Goal: Transaction & Acquisition: Book appointment/travel/reservation

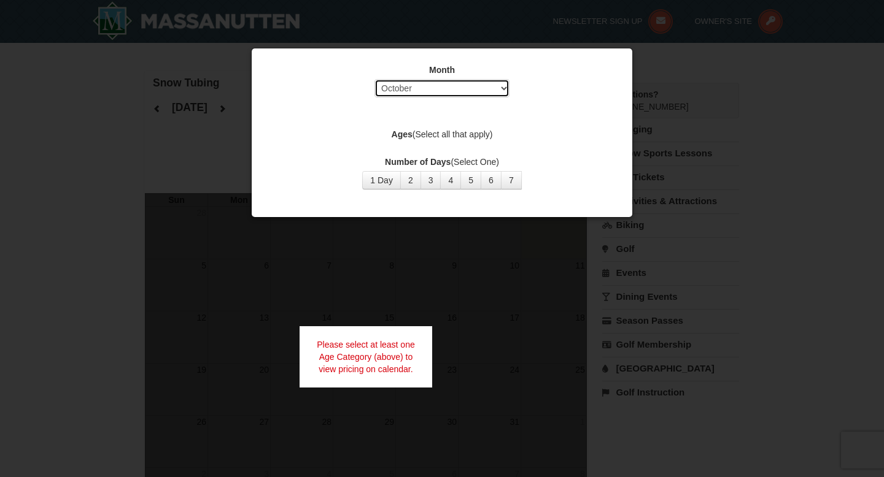
click at [505, 91] on select "Select October November December January February March April May June July Aug…" at bounding box center [441, 88] width 135 height 18
select select "1"
click at [374, 79] on select "Select October November December January February March April May June July Aug…" at bounding box center [441, 88] width 135 height 18
click at [447, 177] on button "4" at bounding box center [450, 180] width 21 height 18
click at [597, 245] on div at bounding box center [442, 238] width 884 height 477
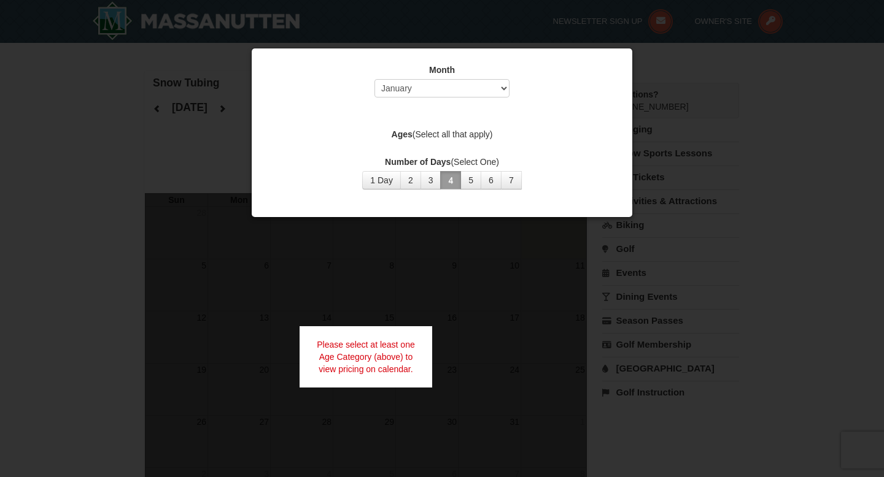
click at [449, 180] on button "4" at bounding box center [450, 180] width 21 height 18
click at [414, 178] on button "2" at bounding box center [410, 180] width 21 height 18
click at [557, 242] on div at bounding box center [442, 238] width 884 height 477
click at [497, 92] on select "Select October November December January February March April May June July Aug…" at bounding box center [441, 88] width 135 height 18
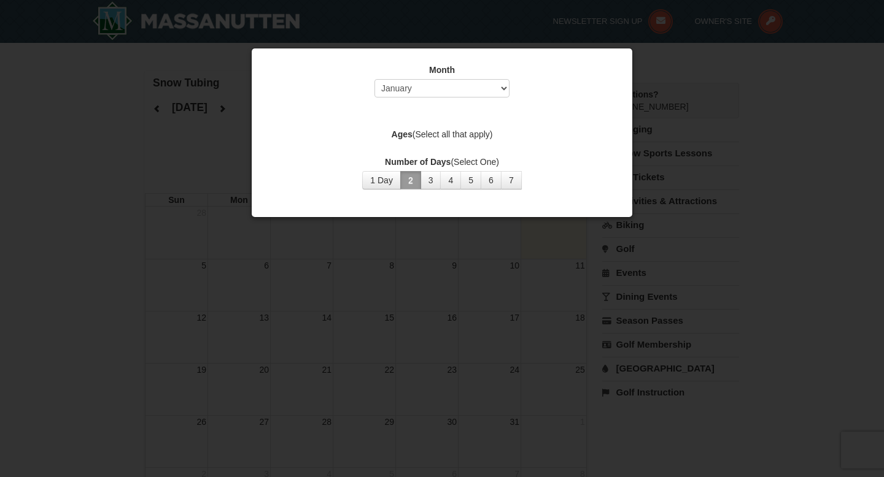
click at [408, 182] on button "2" at bounding box center [410, 180] width 21 height 18
click at [671, 91] on div at bounding box center [442, 238] width 884 height 477
click at [430, 182] on button "3" at bounding box center [430, 180] width 21 height 18
click at [668, 99] on div at bounding box center [442, 238] width 884 height 477
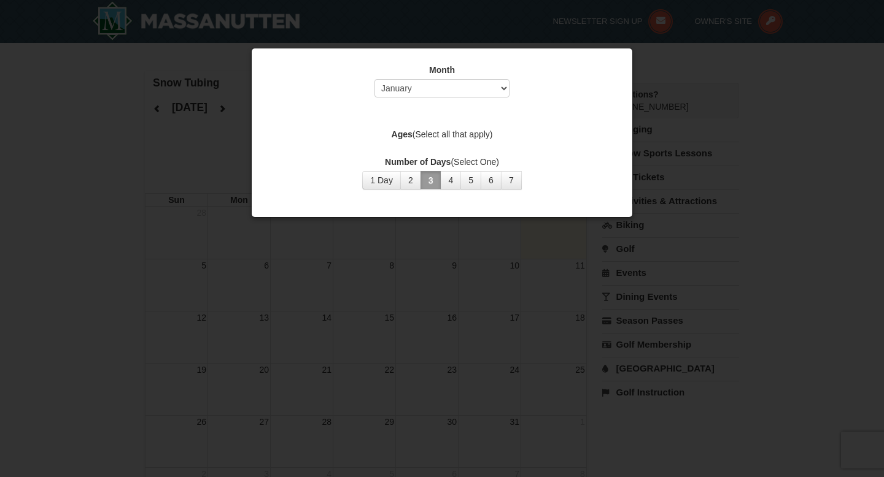
click at [663, 98] on div at bounding box center [442, 238] width 884 height 477
click at [301, 179] on div "Number of Days (Select One) 1 Day 2 3 4 5 6 7 8 9 10 11 12 13 14 15" at bounding box center [442, 173] width 350 height 34
click at [174, 91] on div at bounding box center [442, 238] width 884 height 477
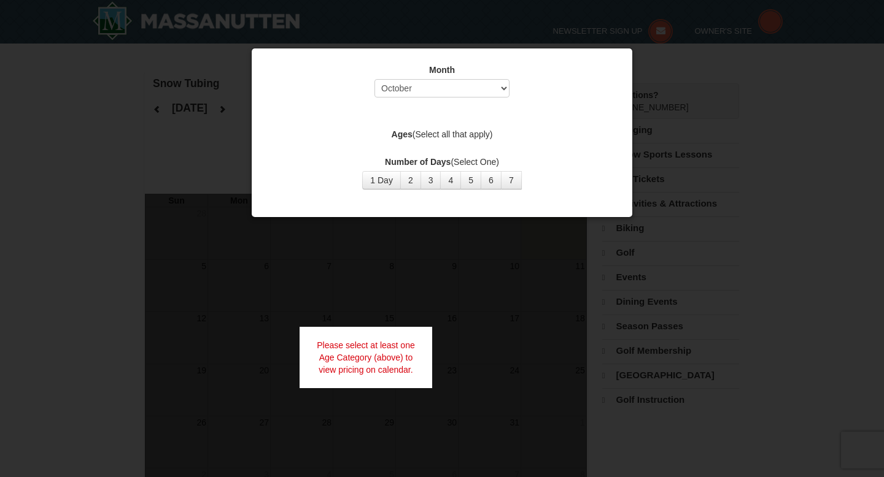
select select "10"
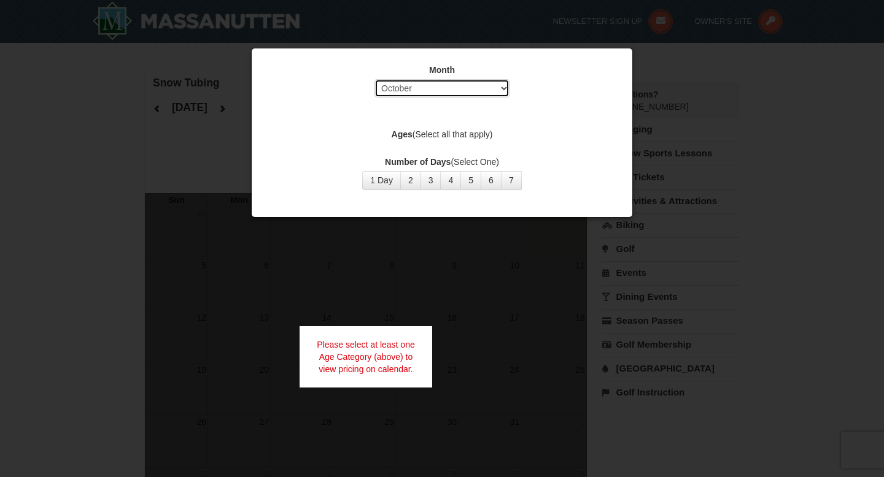
click at [474, 87] on select "Select October November December January February March April May June July Aug…" at bounding box center [441, 88] width 135 height 18
click at [518, 179] on button "7" at bounding box center [511, 180] width 21 height 18
click at [459, 134] on label "Ages (Select all that apply)" at bounding box center [442, 134] width 350 height 12
click at [138, 152] on div at bounding box center [442, 238] width 884 height 477
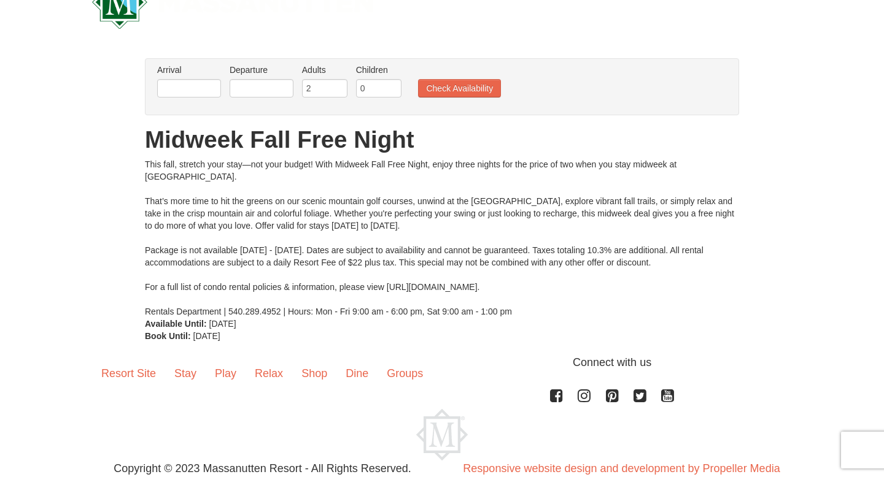
scroll to position [82, 0]
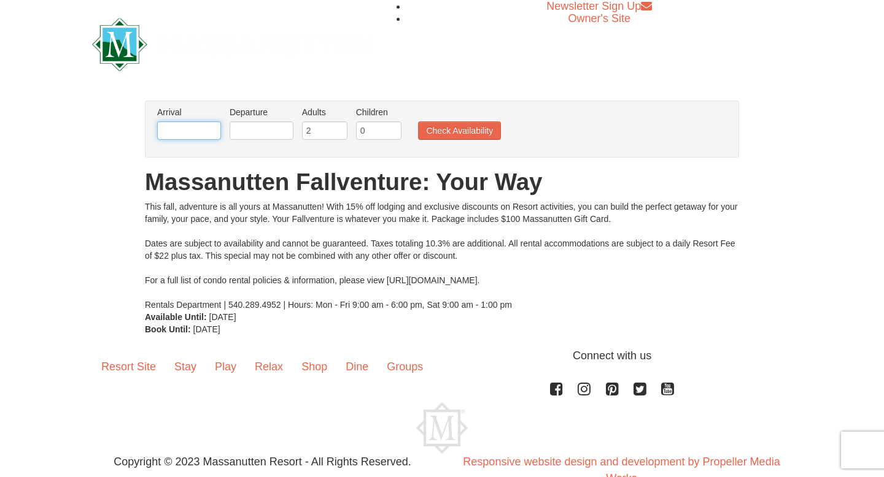
click at [174, 132] on input "text" at bounding box center [189, 131] width 64 height 18
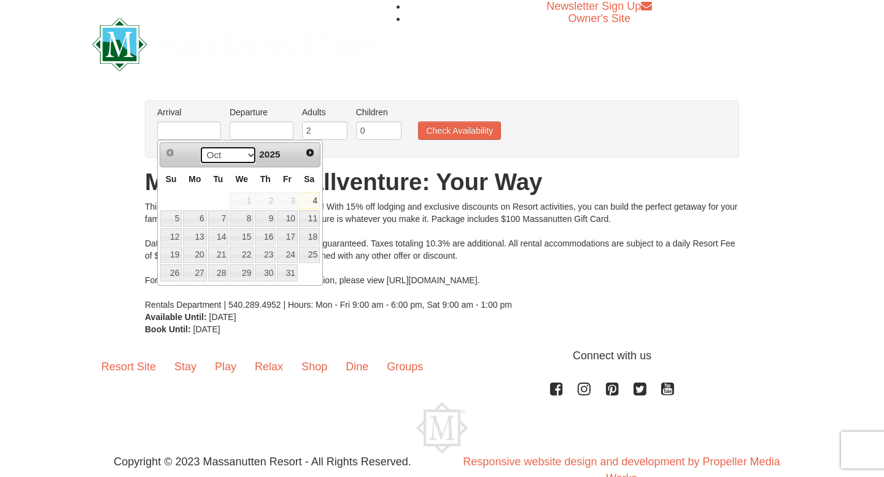
click at [245, 157] on select "Oct Nov Dec" at bounding box center [227, 155] width 57 height 18
click at [244, 154] on select "Oct Nov Dec" at bounding box center [227, 155] width 57 height 18
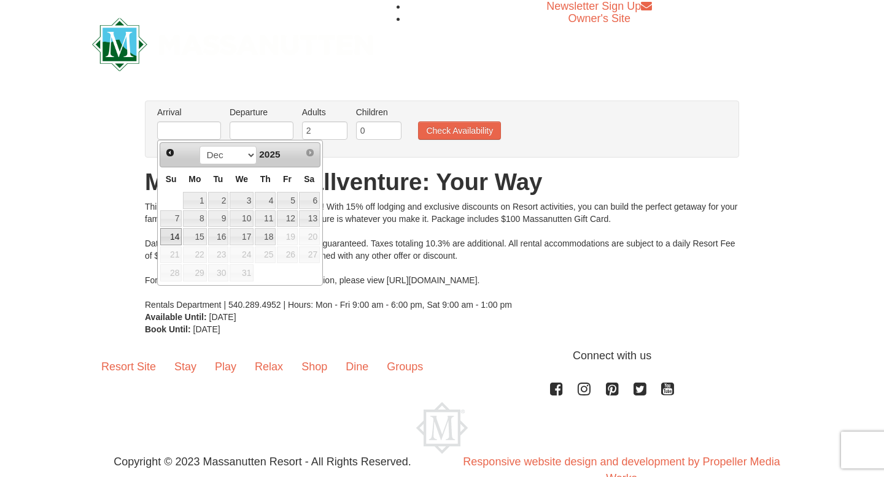
click at [179, 238] on link "14" at bounding box center [170, 236] width 21 height 17
type input "12/14/2025"
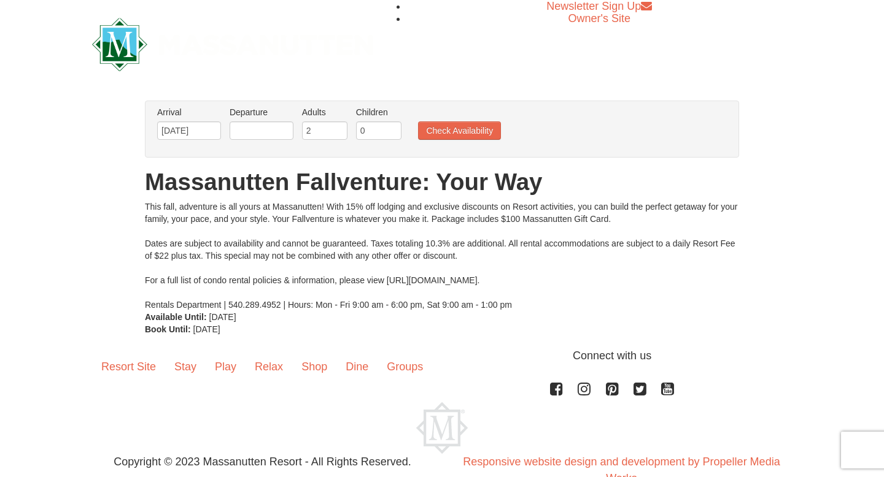
click at [270, 143] on li "Departure Please format dates MM/DD/YYYY Please format dates MM/DD/YYYY" at bounding box center [261, 126] width 70 height 40
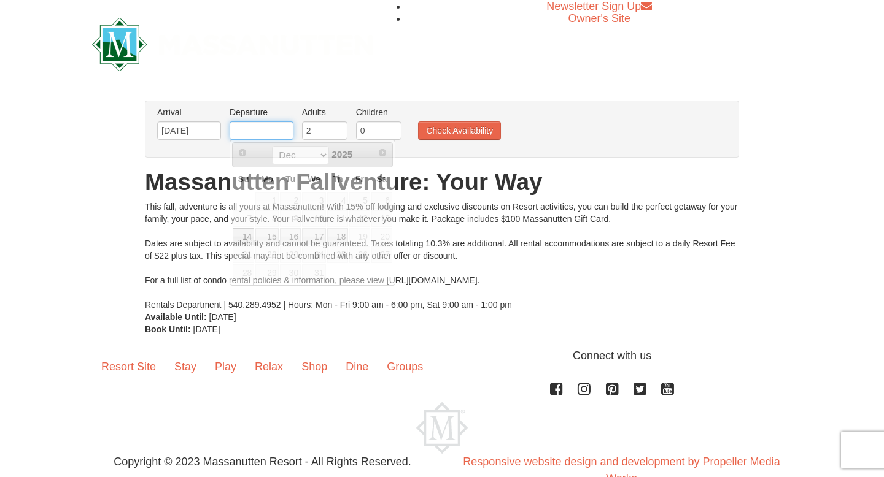
click at [270, 128] on input "text" at bounding box center [262, 131] width 64 height 18
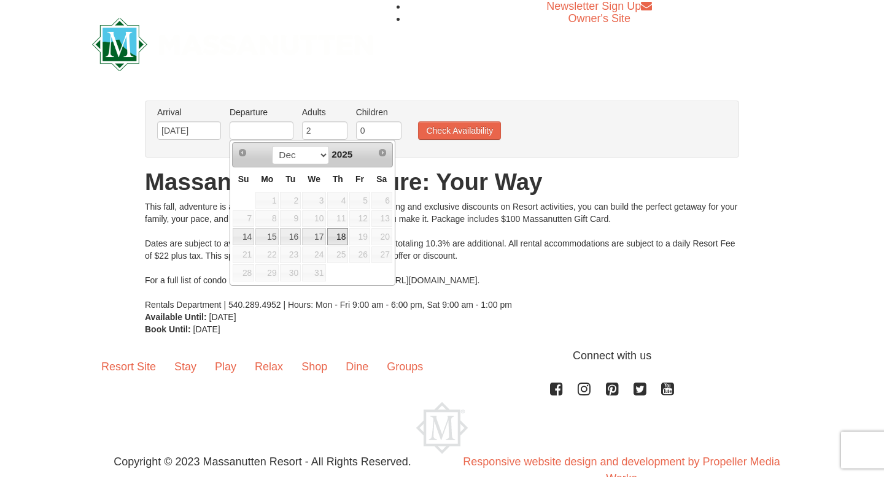
click at [344, 239] on link "18" at bounding box center [337, 236] width 21 height 17
type input "12/18/2025"
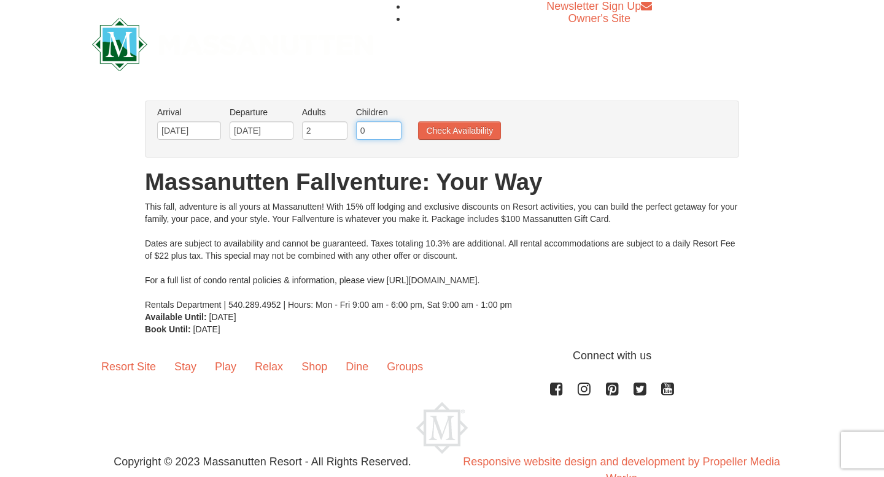
click at [376, 128] on input "0" at bounding box center [378, 131] width 45 height 18
type input "1"
click at [393, 129] on input "1" at bounding box center [378, 131] width 45 height 18
click at [481, 129] on button "Check Availability" at bounding box center [459, 131] width 83 height 18
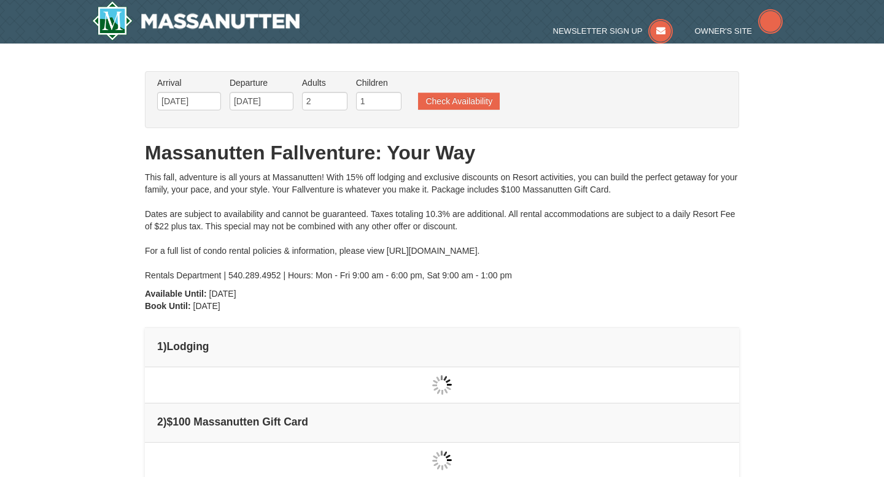
type input "[DATE]"
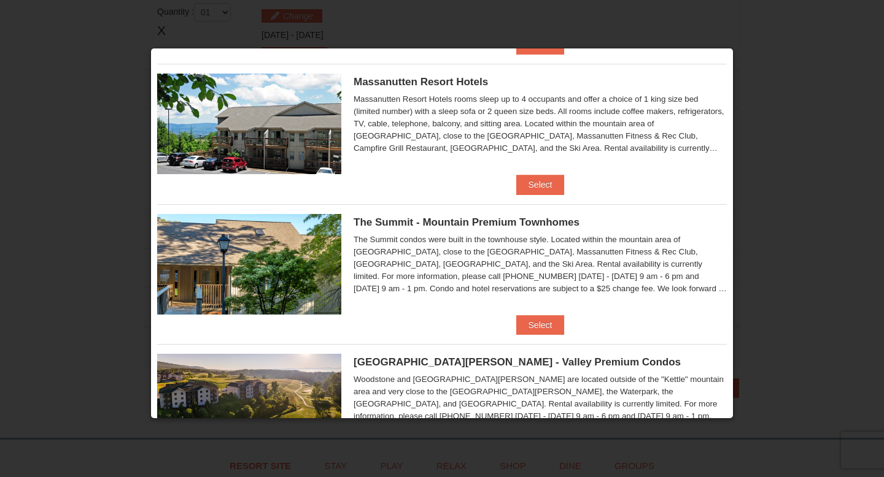
scroll to position [156, 0]
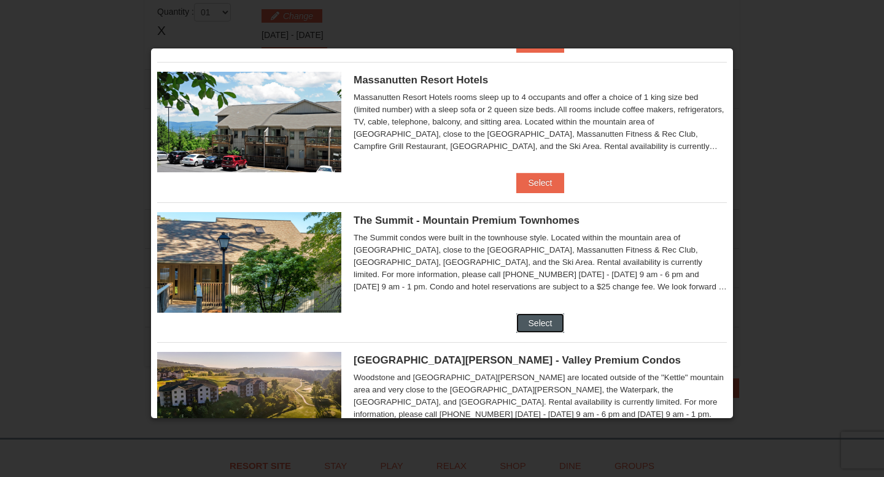
click at [538, 321] on button "Select" at bounding box center [540, 324] width 48 height 20
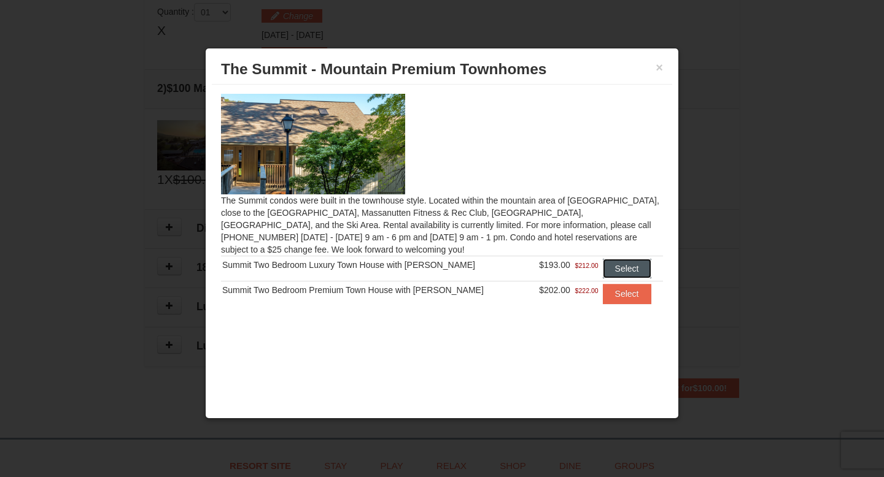
click at [603, 270] on button "Select" at bounding box center [627, 269] width 48 height 20
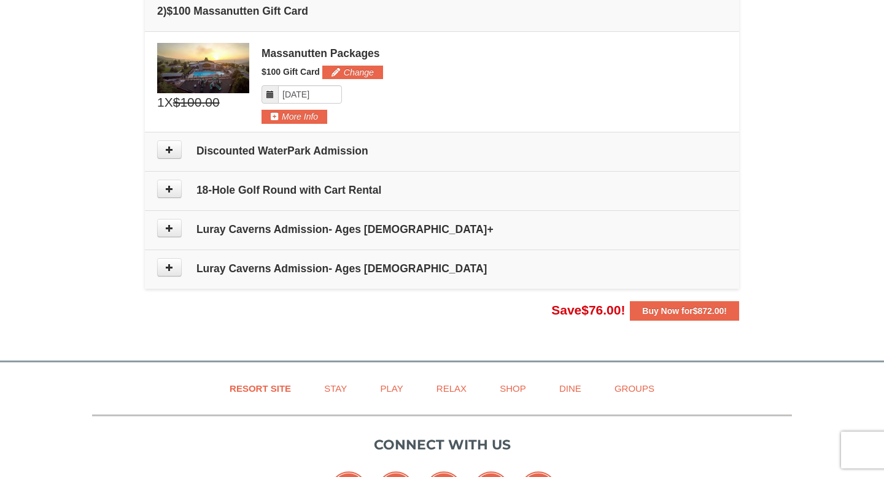
scroll to position [501, 0]
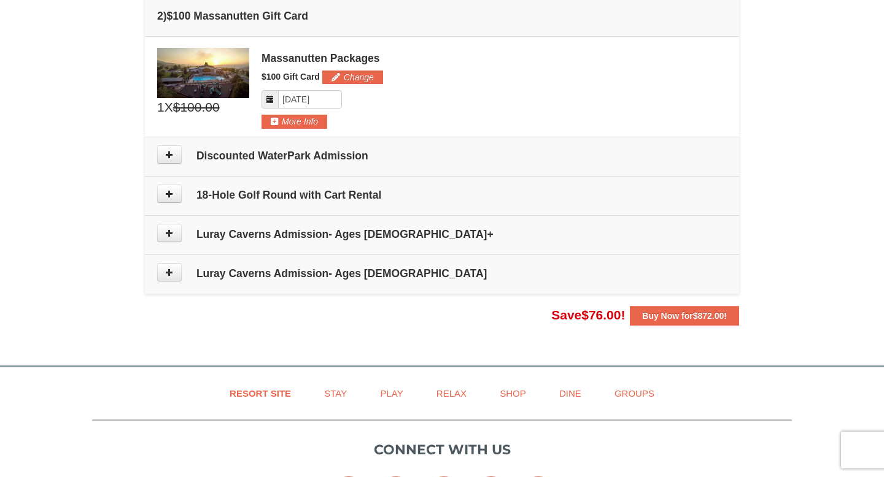
click at [604, 281] on td "Luray Caverns Admission- Ages [DEMOGRAPHIC_DATA]" at bounding box center [442, 274] width 594 height 39
click at [161, 158] on button at bounding box center [169, 154] width 25 height 18
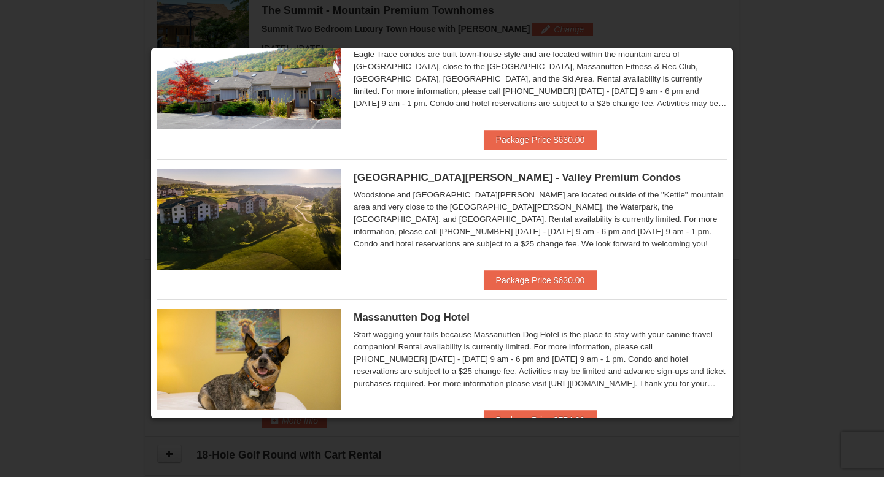
scroll to position [0, 0]
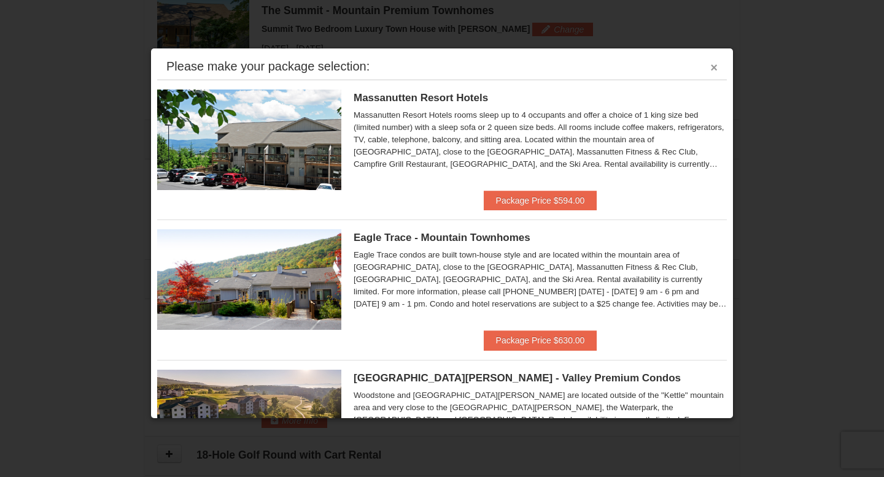
click at [715, 67] on button "×" at bounding box center [713, 67] width 7 height 12
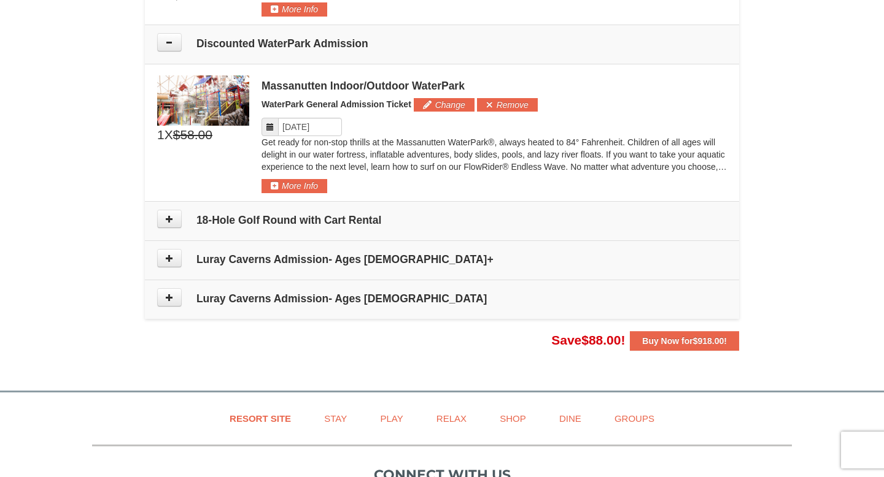
scroll to position [582, 0]
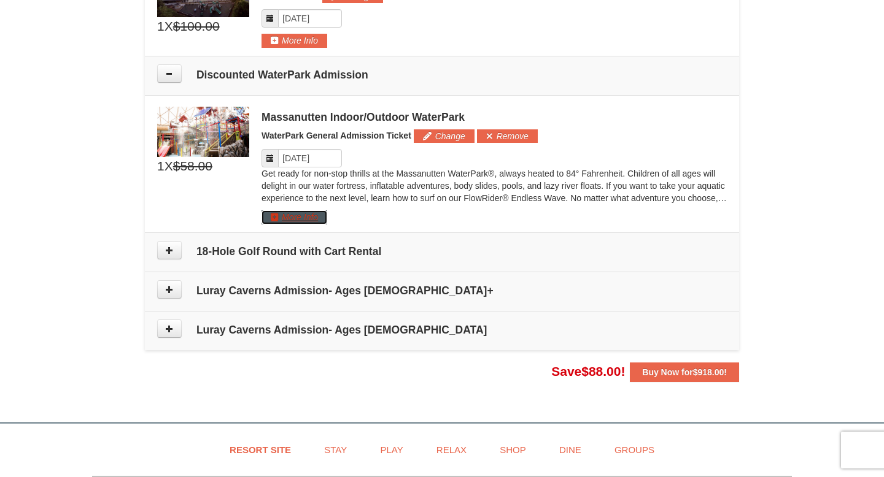
click at [311, 216] on button "More Info" at bounding box center [294, 218] width 66 height 14
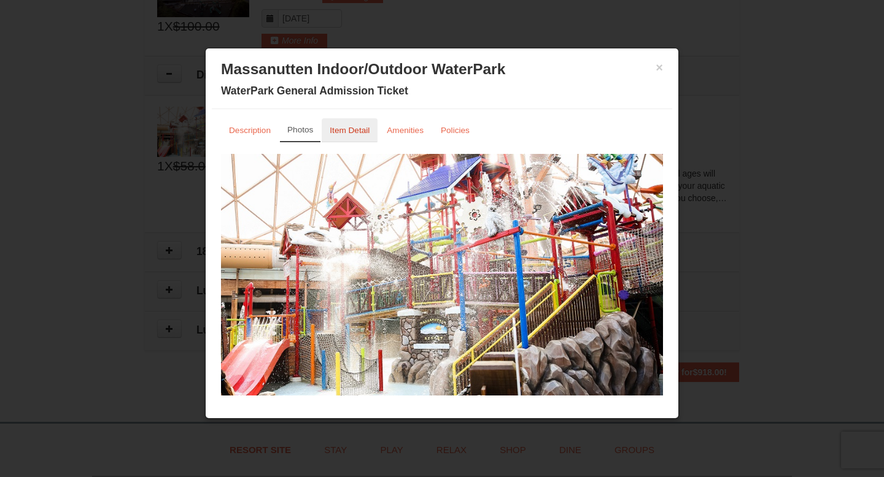
click at [362, 137] on link "Item Detail" at bounding box center [350, 130] width 56 height 24
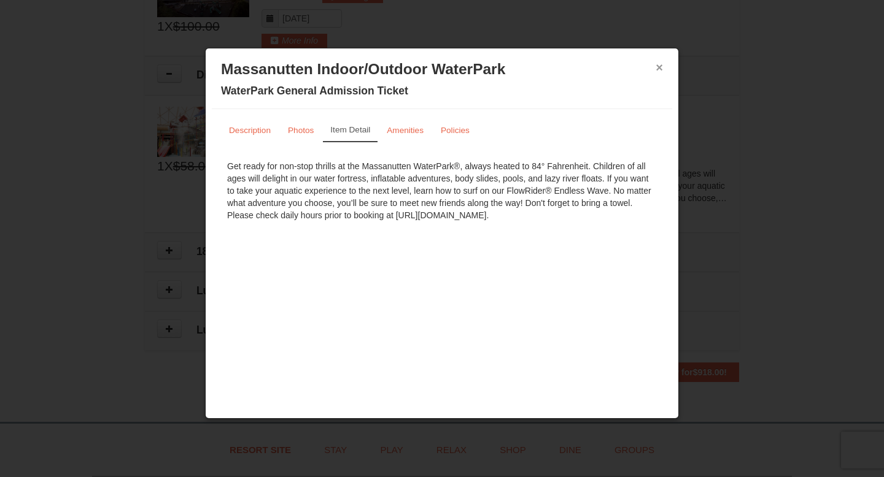
click at [659, 71] on button "×" at bounding box center [658, 67] width 7 height 12
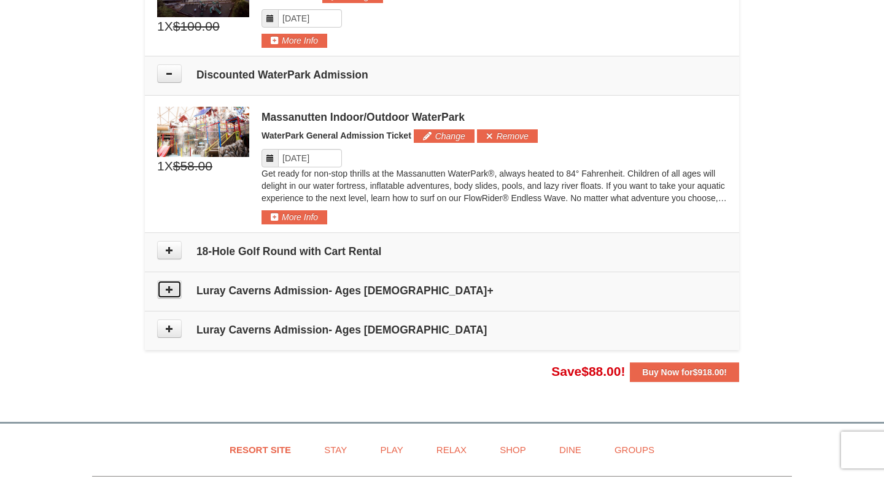
click at [172, 294] on button at bounding box center [169, 289] width 25 height 18
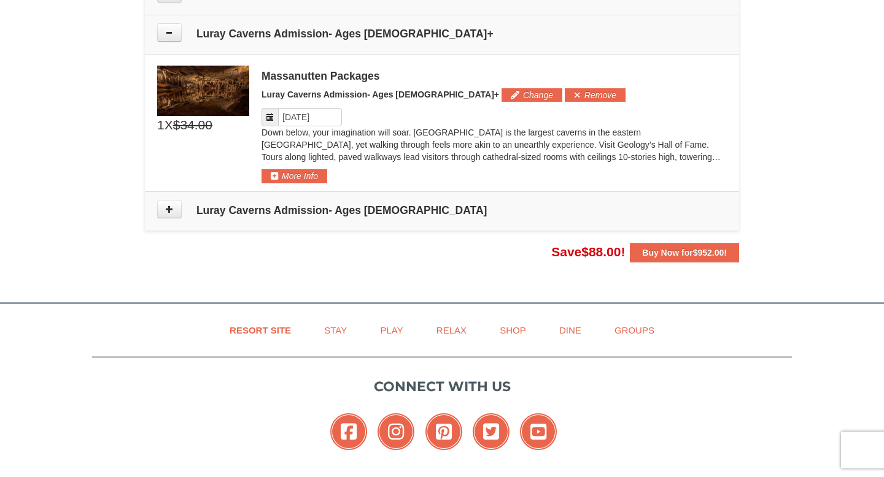
scroll to position [854, 0]
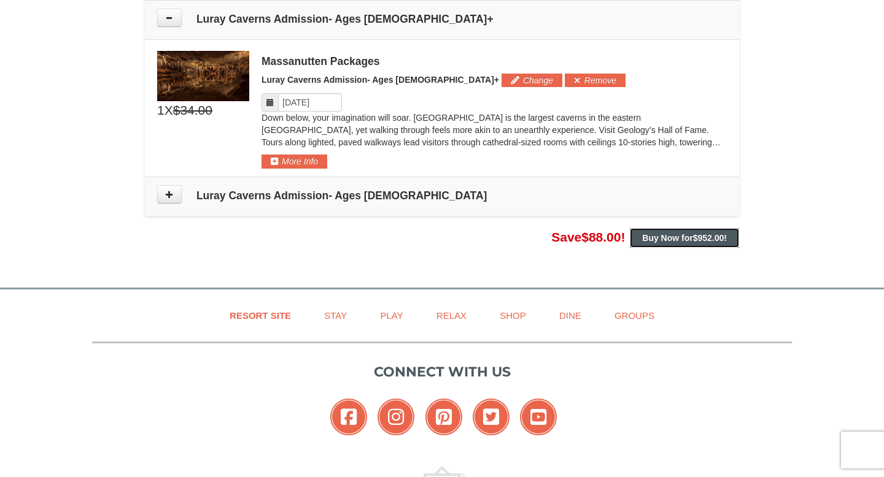
click at [649, 244] on button "Buy Now for $952.00 !" at bounding box center [684, 238] width 109 height 20
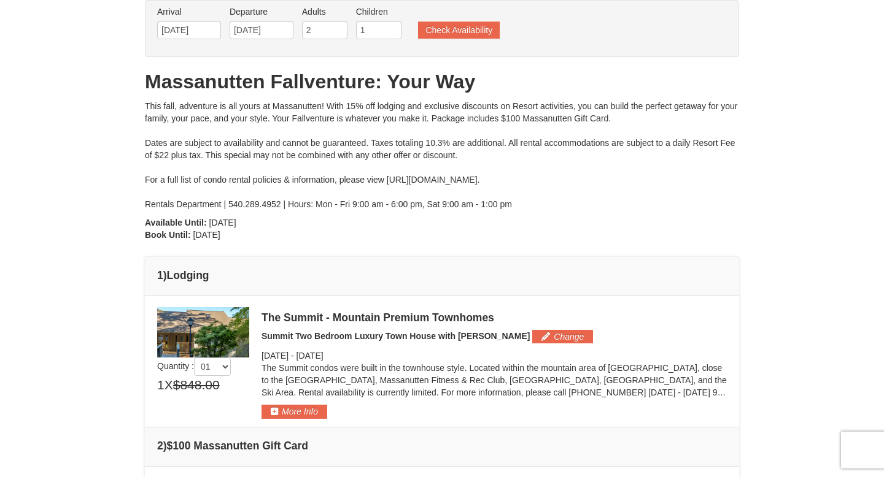
scroll to position [0, 0]
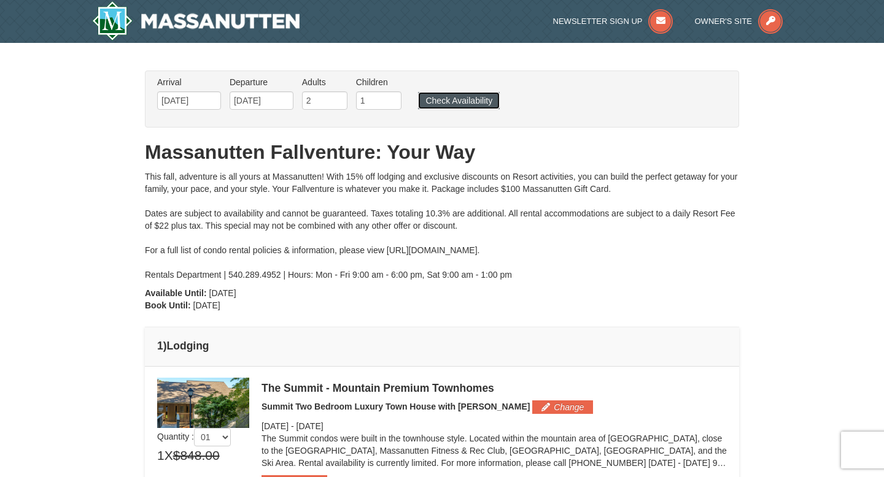
click at [453, 98] on button "Check Availability" at bounding box center [459, 100] width 82 height 17
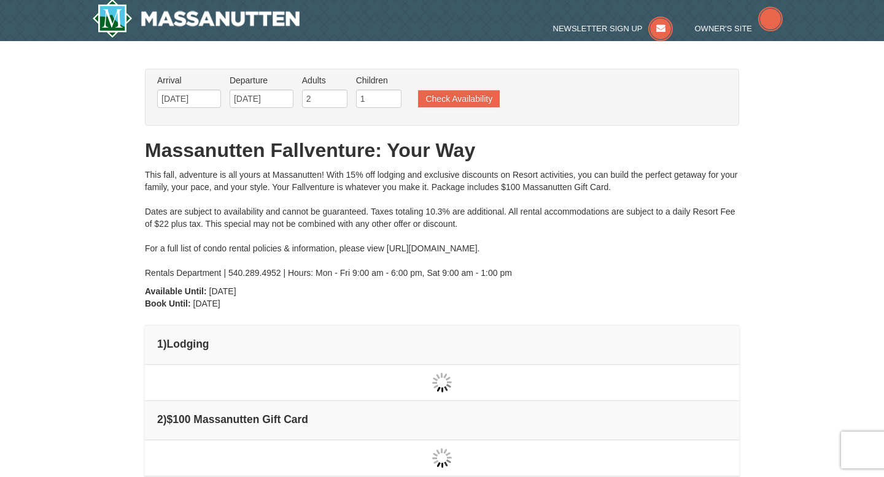
type input "[DATE]"
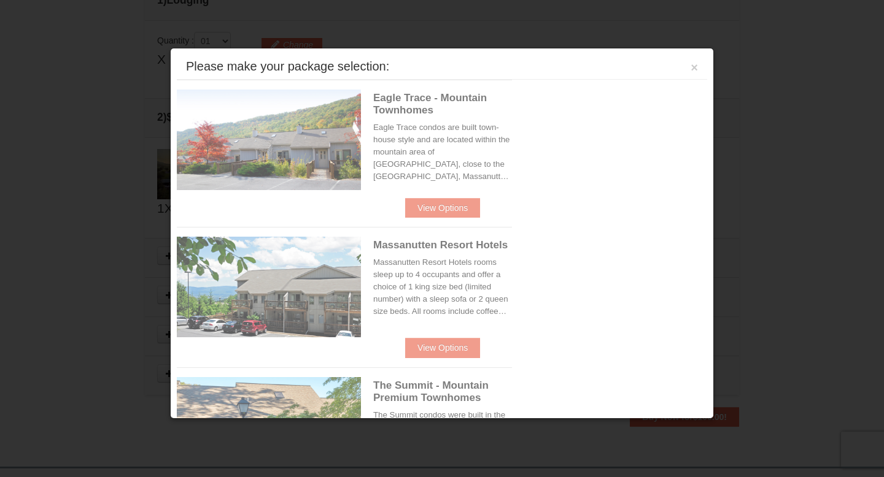
scroll to position [375, 0]
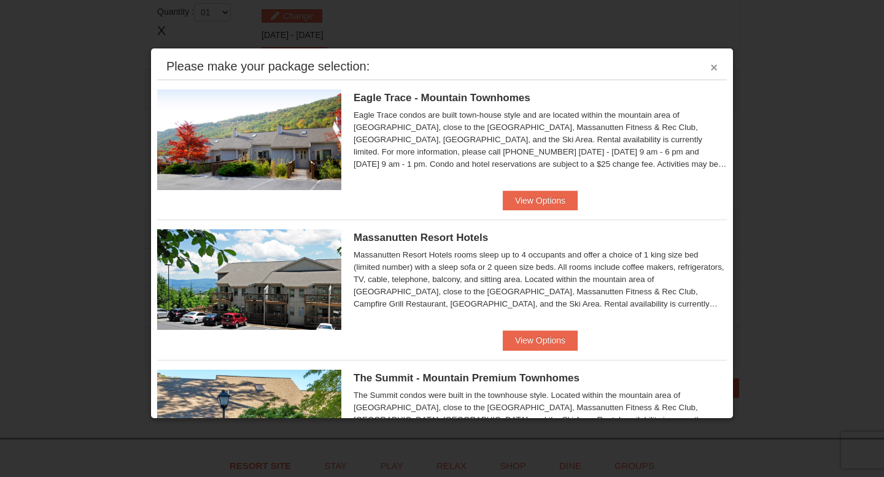
click at [715, 70] on button "×" at bounding box center [713, 67] width 7 height 12
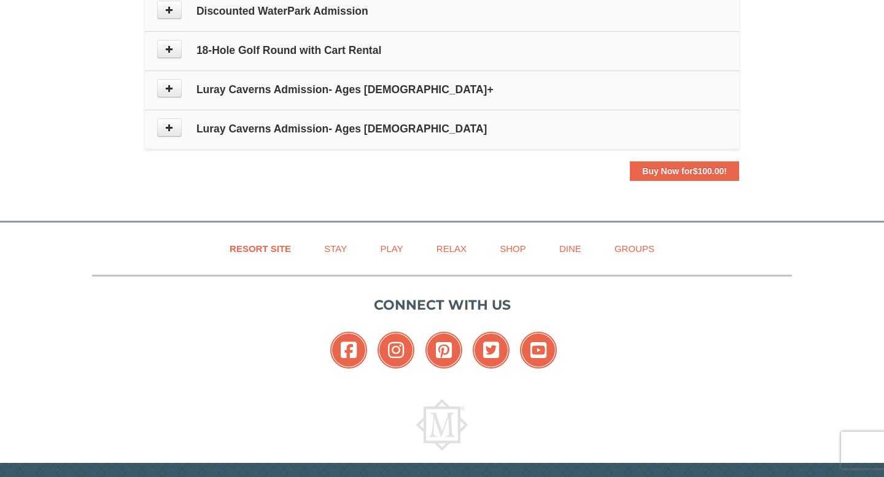
scroll to position [630, 0]
